Goal: Navigation & Orientation: Find specific page/section

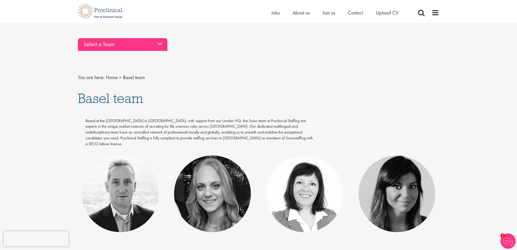
click at [159, 44] on div "Select a Team" at bounding box center [123, 44] width 90 height 13
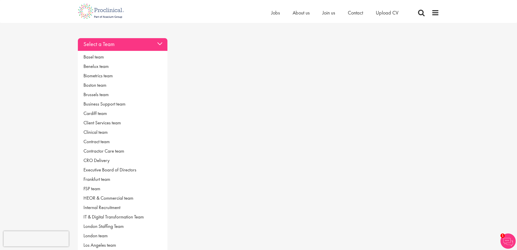
click at [159, 45] on div "Select a Team" at bounding box center [123, 44] width 90 height 13
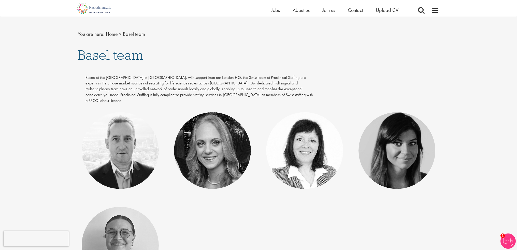
scroll to position [51, 0]
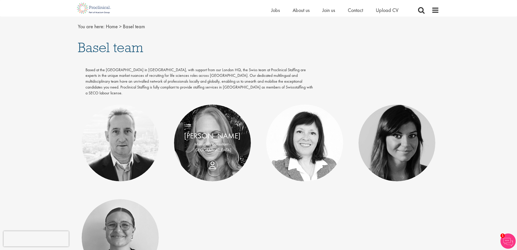
click at [209, 141] on p "Managing Consultant - [GEOGRAPHIC_DATA]" at bounding box center [212, 147] width 67 height 12
click at [213, 141] on p "Managing Consultant - [GEOGRAPHIC_DATA]" at bounding box center [212, 147] width 67 height 12
click at [216, 156] on div "[PERSON_NAME] Managing Consultant - [GEOGRAPHIC_DATA]" at bounding box center [212, 142] width 77 height 25
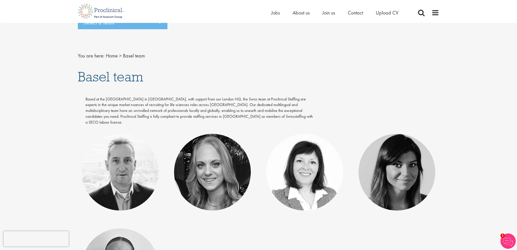
scroll to position [0, 0]
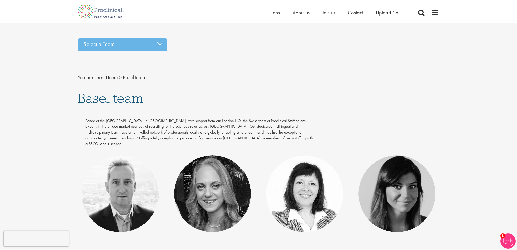
click at [264, 95] on h1 "Basel team" at bounding box center [258, 98] width 361 height 14
click at [188, 83] on div "Select a Team Basel team Benelux team Biometrics team Boston team Brussels team…" at bounding box center [258, 72] width 369 height 72
drag, startPoint x: 182, startPoint y: 53, endPoint x: 183, endPoint y: 51, distance: 2.6
click at [183, 53] on div "Select a Team Basel team Benelux team Biometrics team Boston team Brussels team…" at bounding box center [258, 45] width 369 height 18
drag, startPoint x: 172, startPoint y: 18, endPoint x: 166, endPoint y: 17, distance: 6.5
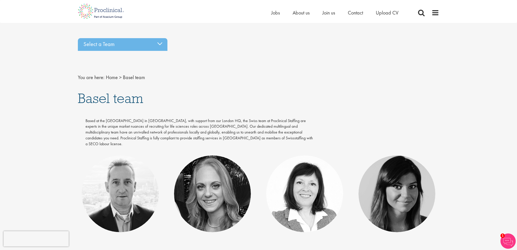
click at [172, 18] on div "Home Jobs About us Join us Contact Upload CV" at bounding box center [256, 9] width 365 height 19
click at [181, 14] on div "Home Jobs About us Join us Contact Upload CV" at bounding box center [256, 9] width 365 height 19
click at [39, 42] on div "Select a Team Basel team Benelux team Biometrics team Boston team Brussels team…" at bounding box center [258, 191] width 517 height 310
click at [109, 10] on img at bounding box center [101, 11] width 54 height 22
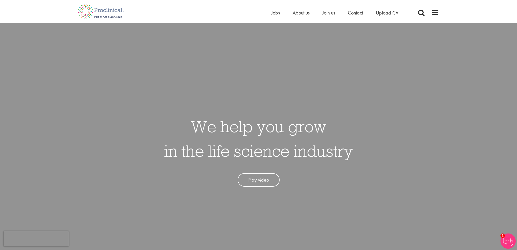
click at [176, 18] on div "Home Jobs About us Join us Contact Upload CV" at bounding box center [256, 9] width 365 height 19
click at [108, 9] on img at bounding box center [101, 11] width 54 height 22
